Goal: Find specific page/section: Find specific page/section

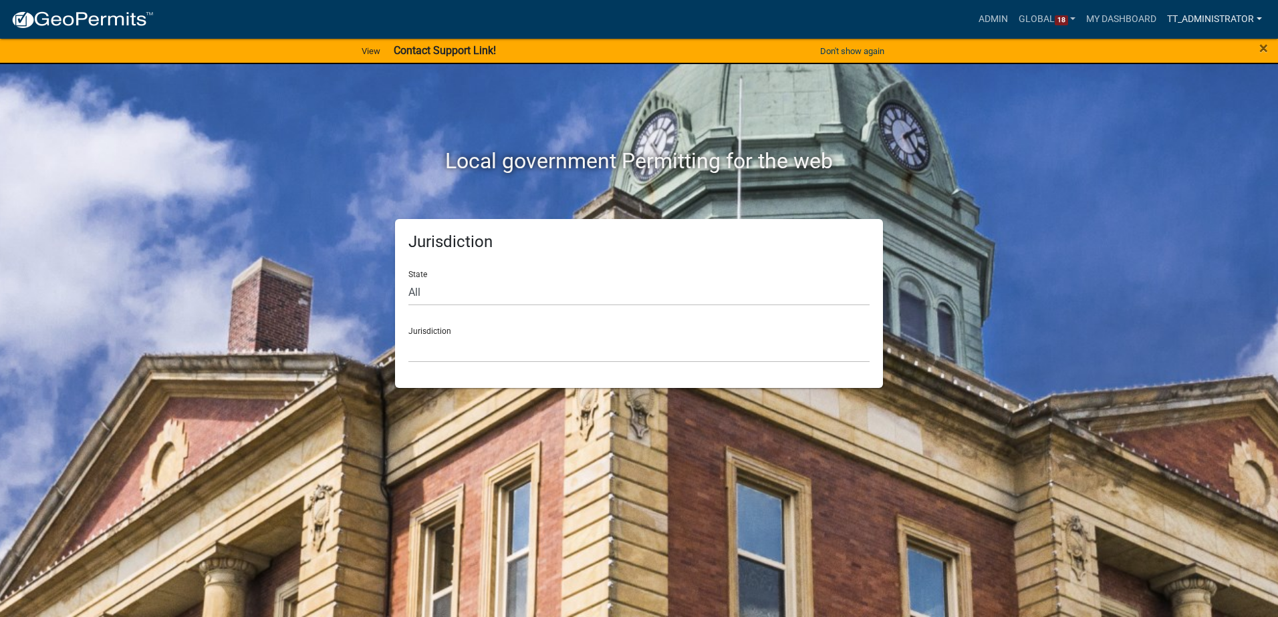
click at [1184, 18] on link "TT_Administrator" at bounding box center [1214, 19] width 106 height 25
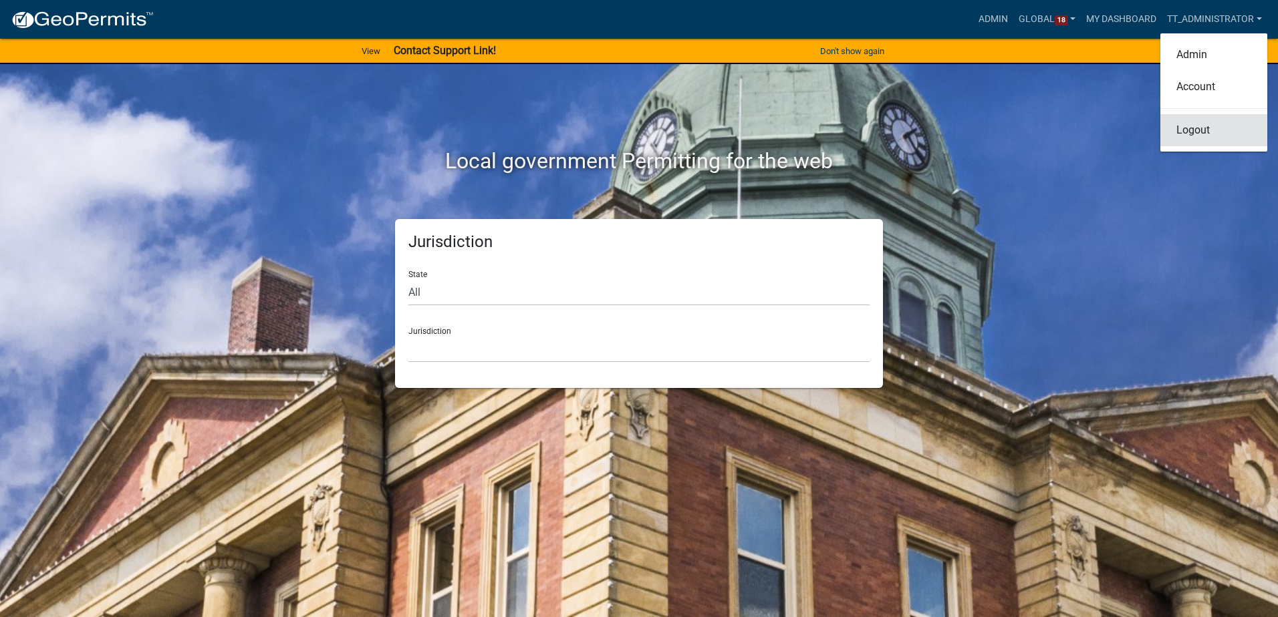
click at [1193, 125] on link "Logout" at bounding box center [1213, 130] width 107 height 32
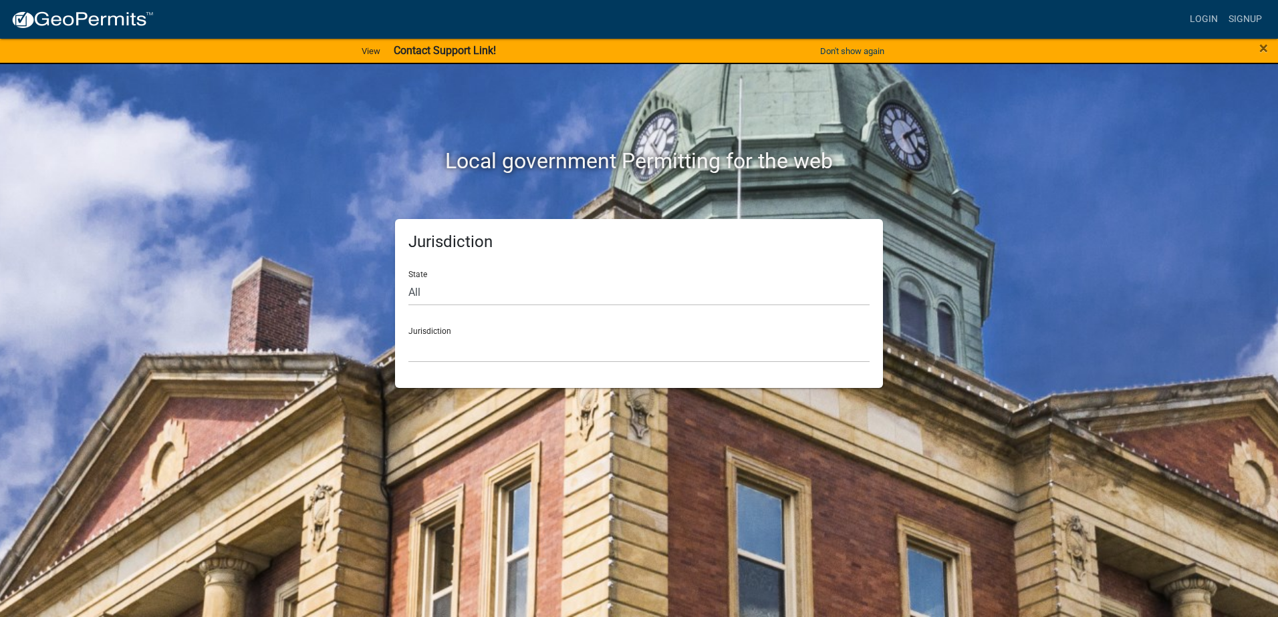
click at [18, 17] on img at bounding box center [82, 20] width 143 height 20
click at [509, 282] on select "All Colorado Georgia Indiana Iowa Kansas Minnesota Ohio South Carolina Wisconsi…" at bounding box center [638, 292] width 461 height 27
select select "Wyoming"
click at [408, 279] on select "All Colorado Georgia Indiana Iowa Kansas Minnesota Ohio South Carolina Wisconsi…" at bounding box center [638, 292] width 461 height 27
click at [462, 345] on select "AllPaid (Formerly Gov Pay) Payment Testing Certified Payments Testing FNBO Test…" at bounding box center [638, 348] width 461 height 27
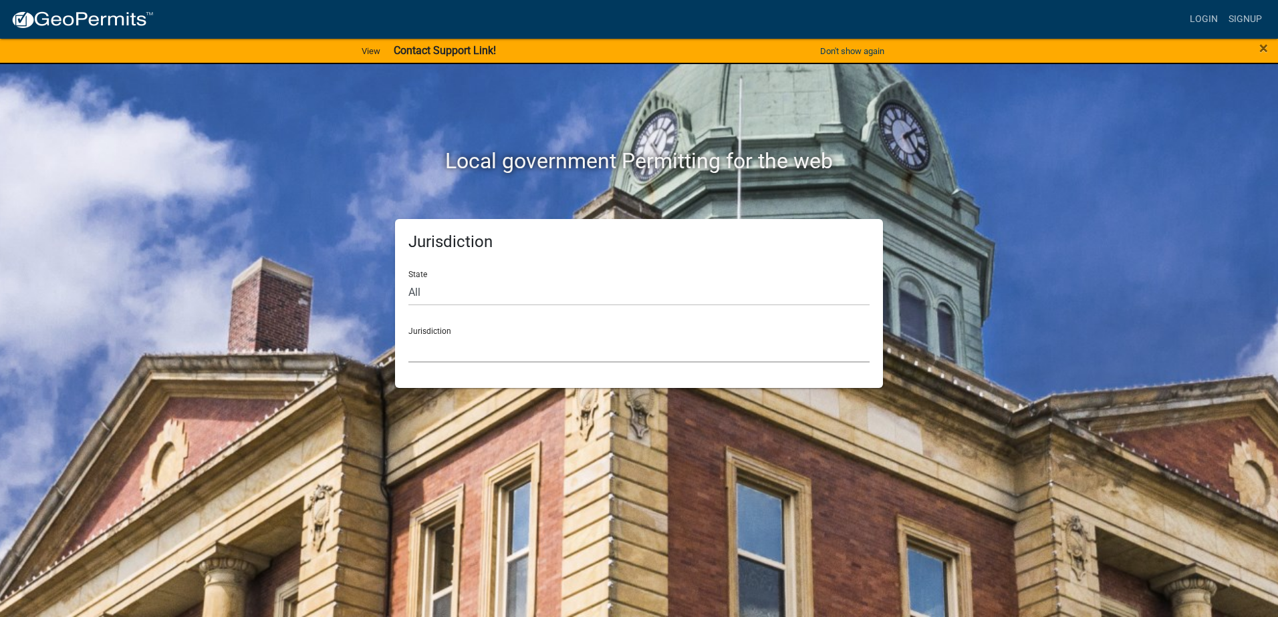
click at [574, 353] on select "AllPaid (Formerly Gov Pay) Payment Testing Certified Payments Testing FNBO Test…" at bounding box center [638, 348] width 461 height 27
drag, startPoint x: 609, startPoint y: 343, endPoint x: 604, endPoint y: 348, distance: 7.1
click at [609, 343] on select "AllPaid (Formerly Gov Pay) Payment Testing Certified Payments Testing FNBO Test…" at bounding box center [638, 348] width 461 height 27
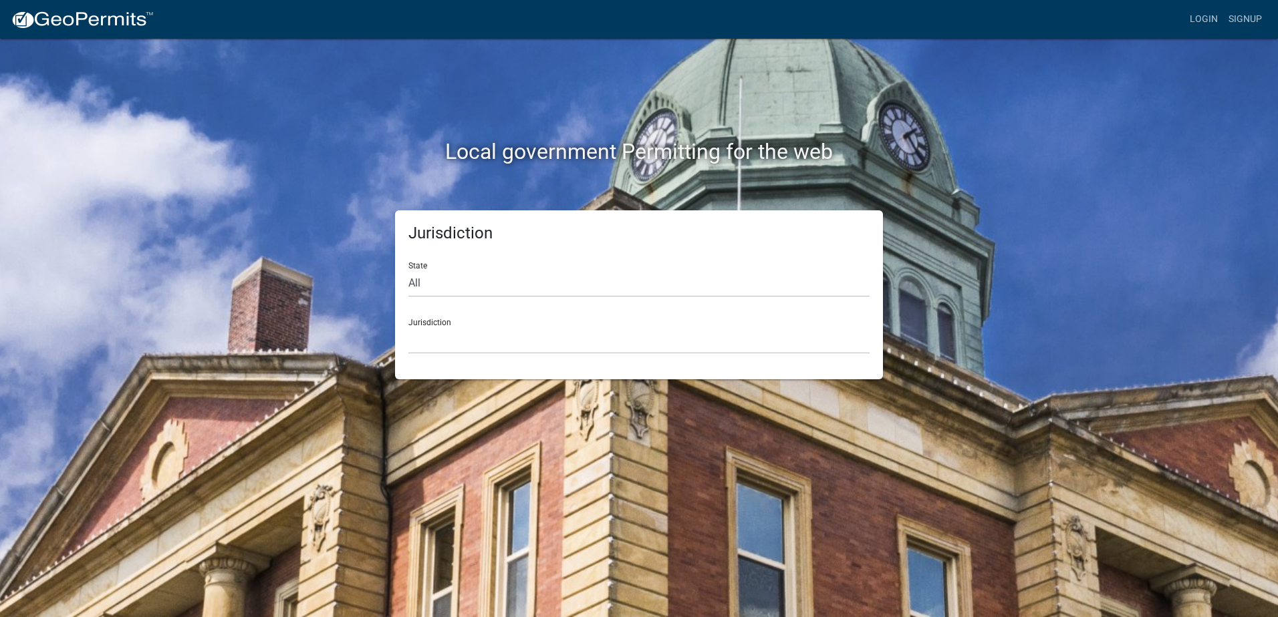
click at [1000, 234] on div "Jurisdiction State All [US_STATE] [US_STATE] [US_STATE] [US_STATE] [US_STATE] […" at bounding box center [639, 294] width 762 height 169
click at [466, 345] on select "[GEOGRAPHIC_DATA], [US_STATE] [GEOGRAPHIC_DATA], [US_STATE][PERSON_NAME][GEOGRA…" at bounding box center [638, 340] width 461 height 27
click at [327, 281] on div "Jurisdiction State All [US_STATE] [US_STATE] [US_STATE] [US_STATE] [US_STATE] […" at bounding box center [639, 294] width 762 height 169
click at [427, 288] on select "All [US_STATE] [US_STATE] [US_STATE] [US_STATE] [US_STATE] [US_STATE] [US_STATE…" at bounding box center [638, 283] width 461 height 27
click at [668, 141] on h2 "Local government Permitting for the web" at bounding box center [639, 151] width 742 height 25
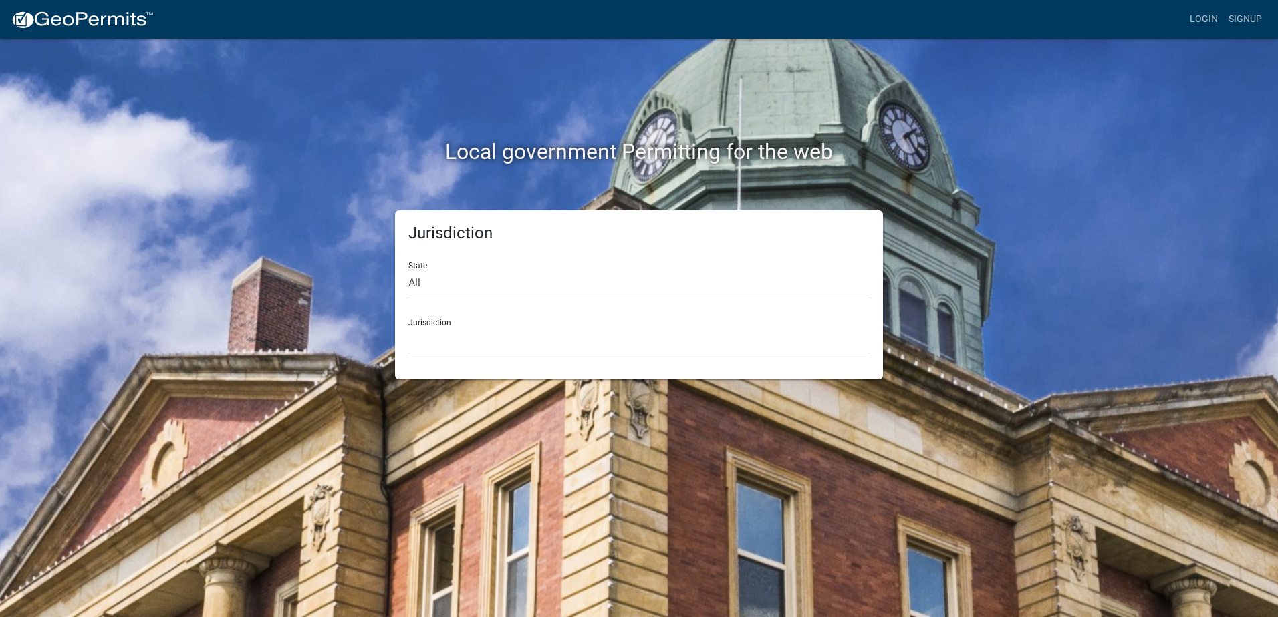
drag, startPoint x: 1040, startPoint y: 109, endPoint x: 1035, endPoint y: 97, distance: 12.9
click at [1038, 104] on div "Local government Permitting for the web Jurisdiction State All Colorado Georgia…" at bounding box center [639, 308] width 1278 height 617
click at [37, 19] on img at bounding box center [82, 20] width 143 height 20
click at [21, 18] on img at bounding box center [82, 20] width 143 height 20
click at [433, 337] on select "[GEOGRAPHIC_DATA], [US_STATE] [GEOGRAPHIC_DATA], [US_STATE][PERSON_NAME][GEOGRA…" at bounding box center [638, 340] width 461 height 27
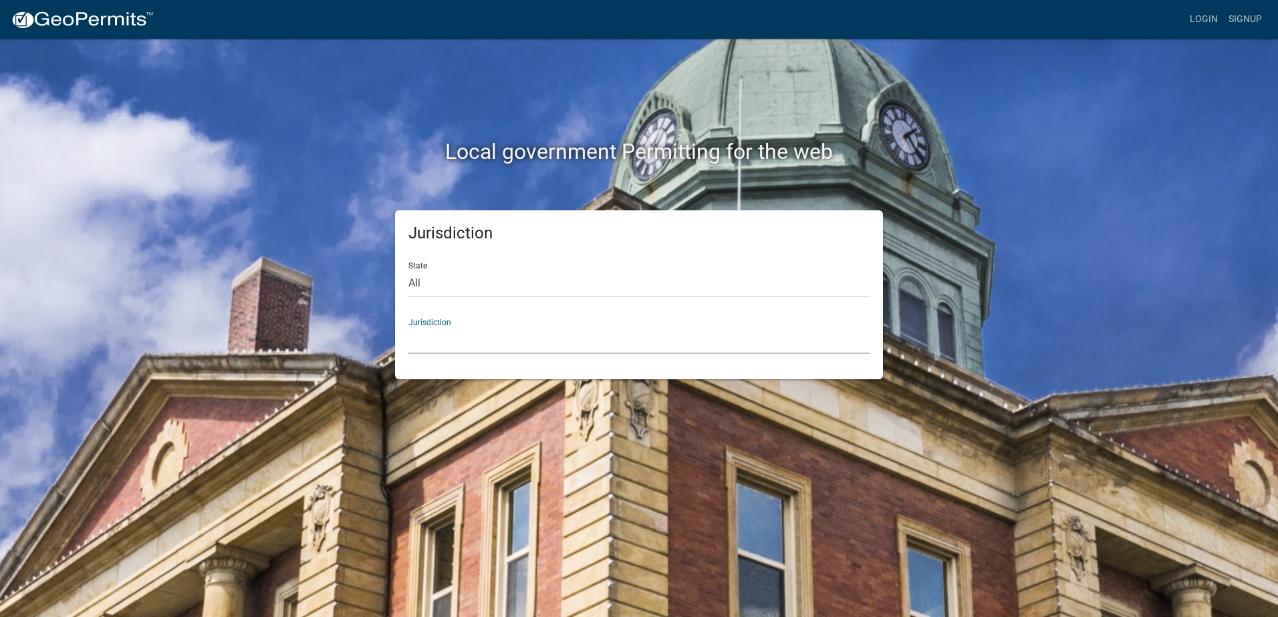
click at [273, 244] on div "Jurisdiction State All [US_STATE] [US_STATE] [US_STATE] [US_STATE] [US_STATE] […" at bounding box center [639, 294] width 762 height 169
click at [439, 287] on select "All [US_STATE] [US_STATE] [US_STATE] [US_STATE] [US_STATE] [US_STATE] [US_STATE…" at bounding box center [638, 283] width 461 height 27
click at [309, 370] on div "Jurisdiction State All [US_STATE] [US_STATE] [US_STATE] [US_STATE] [US_STATE] […" at bounding box center [639, 294] width 762 height 169
